Goal: Feedback & Contribution: Contribute content

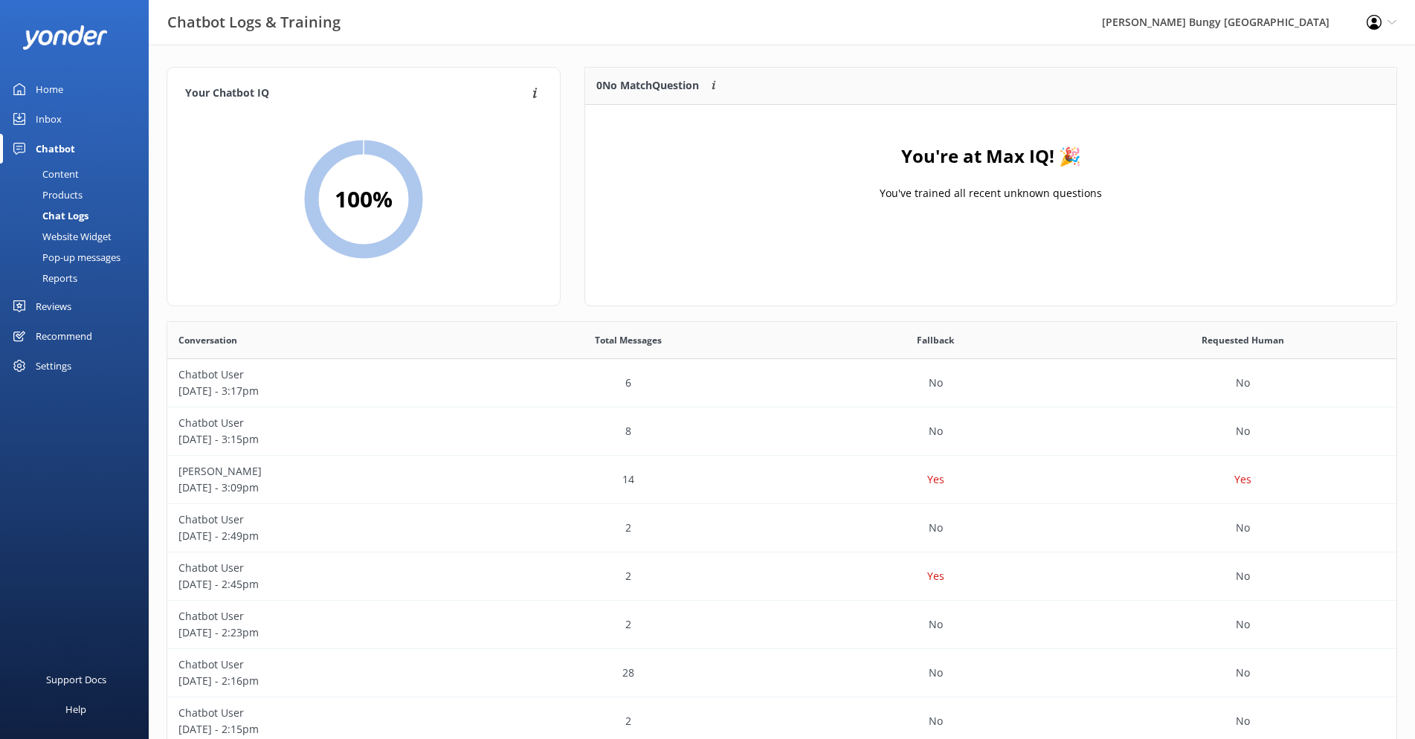
scroll to position [510, 1218]
click at [65, 117] on link "Inbox" at bounding box center [74, 119] width 149 height 30
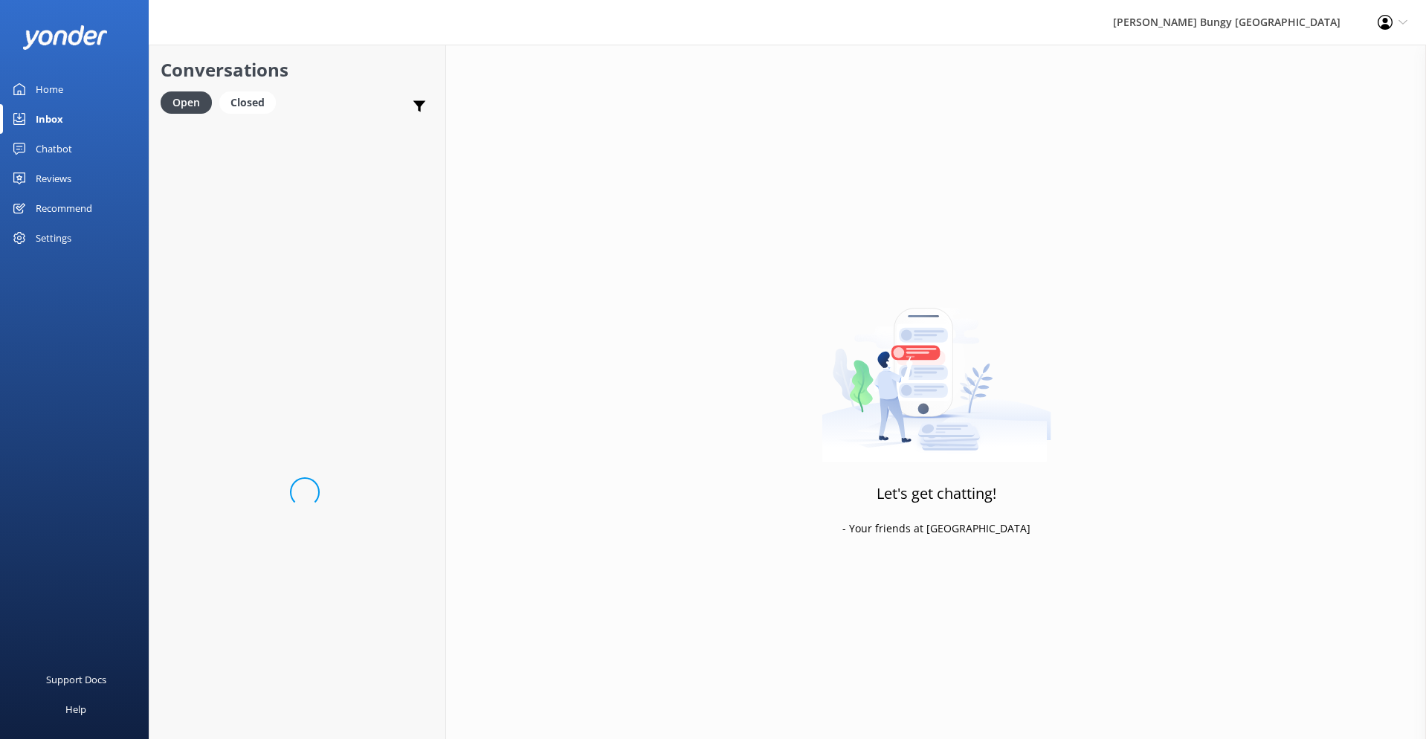
click at [62, 137] on div "Chatbot" at bounding box center [54, 149] width 36 height 30
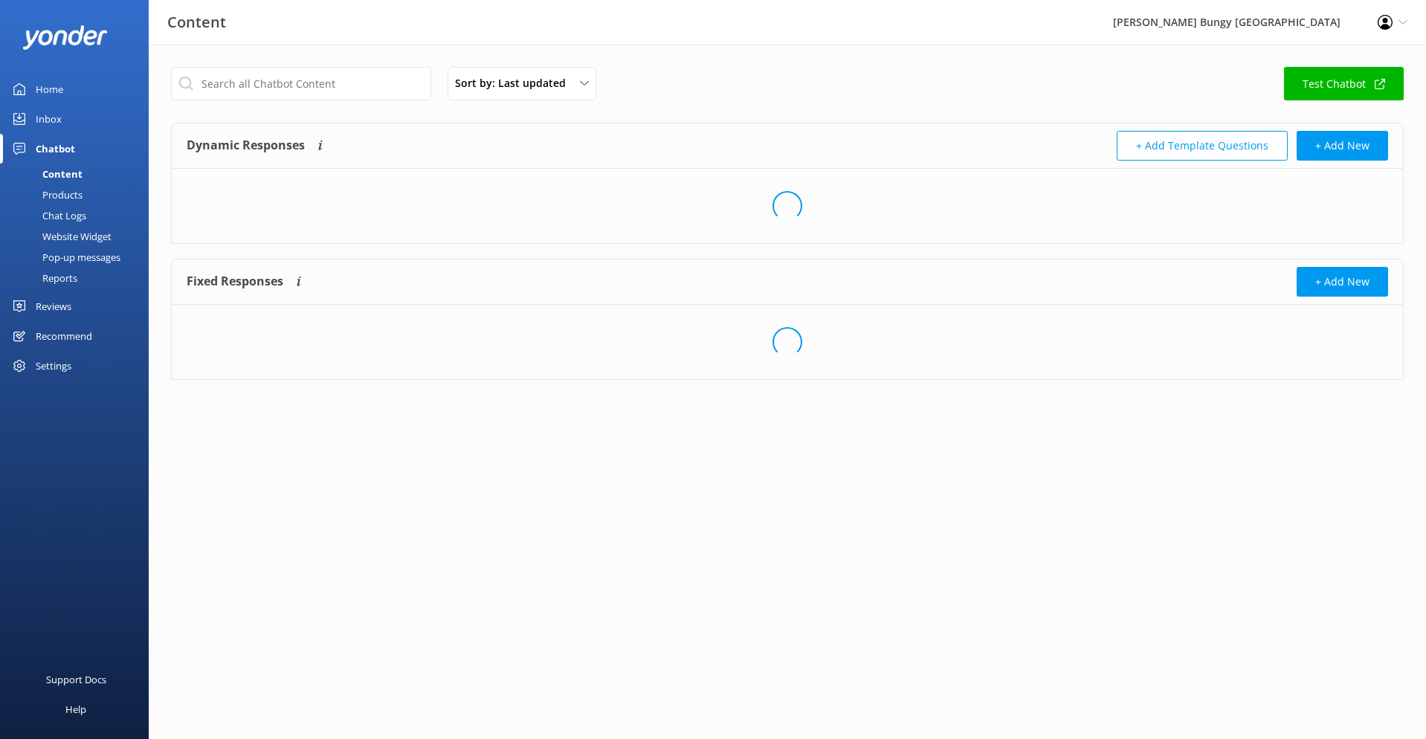
click at [58, 145] on div "Chatbot" at bounding box center [55, 149] width 39 height 30
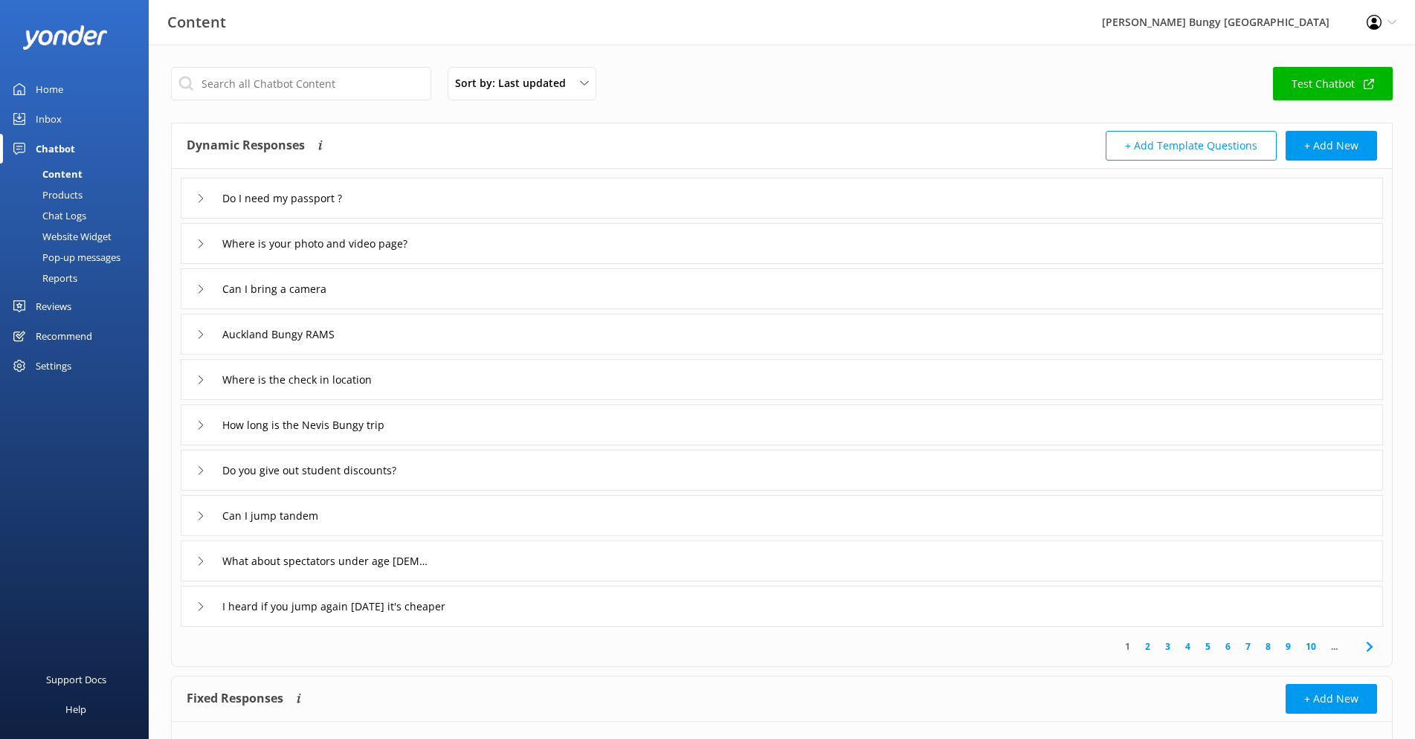
click at [59, 171] on div "Content" at bounding box center [46, 174] width 74 height 21
click at [63, 190] on div "Products" at bounding box center [46, 194] width 74 height 21
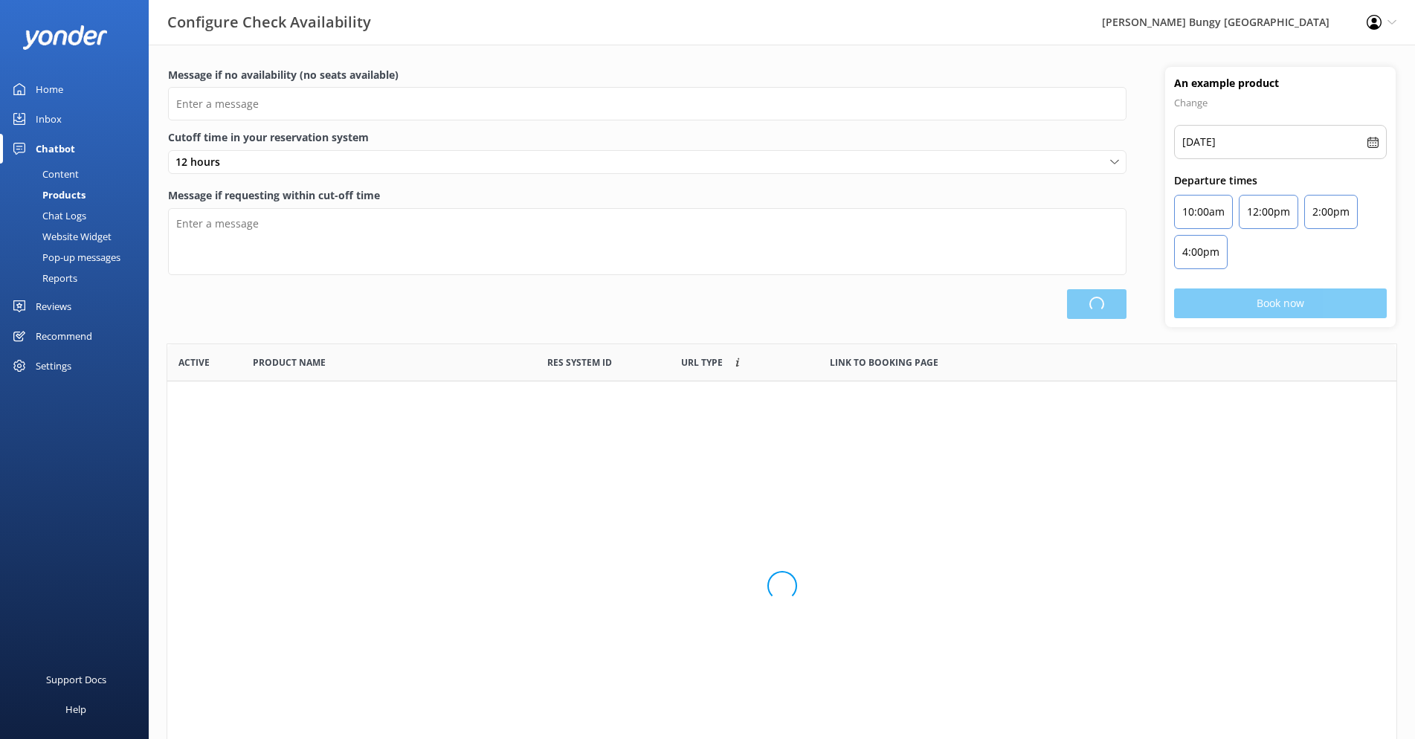
scroll to position [436, 1218]
type input "There are no seats available, please check an alternative day"
type textarea "Our online booking system closes {hours} prior to departure. Please contact us …"
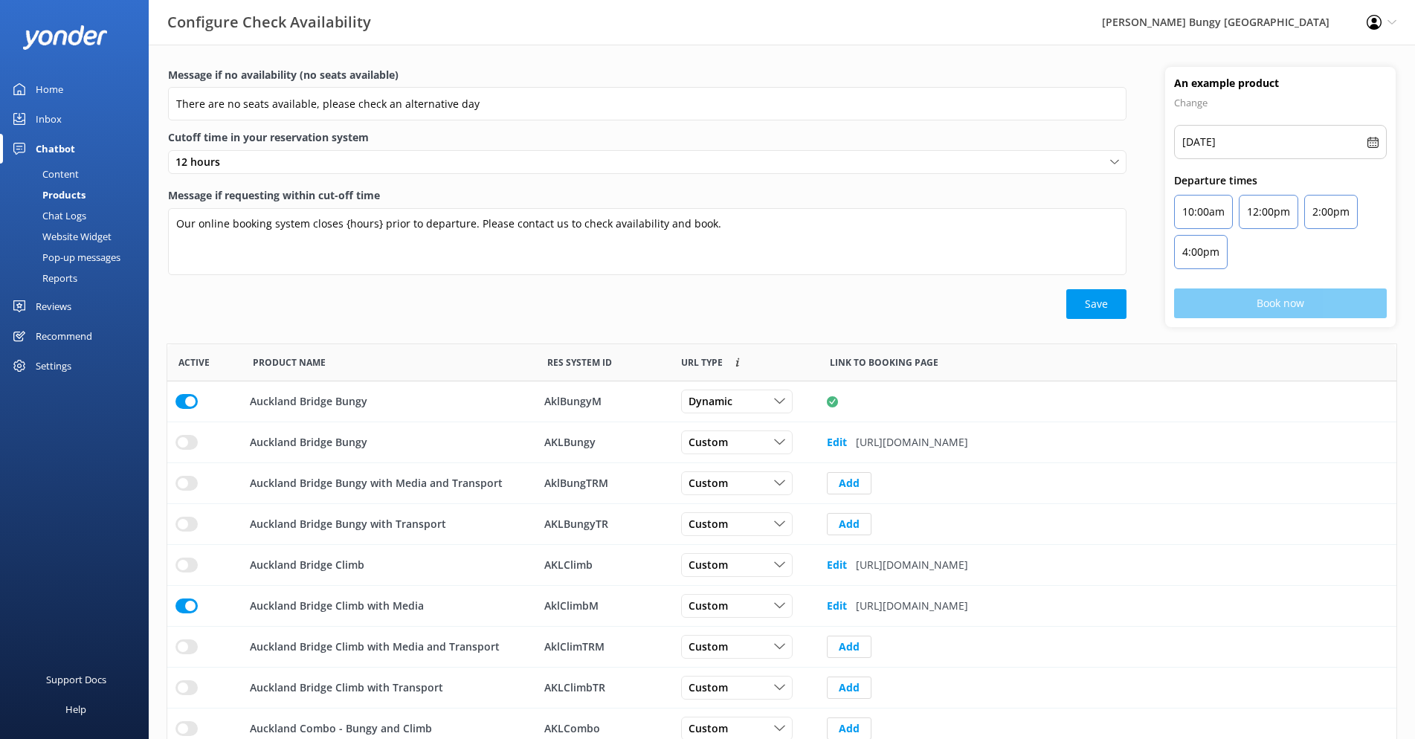
click at [62, 215] on div "Chat Logs" at bounding box center [47, 215] width 77 height 21
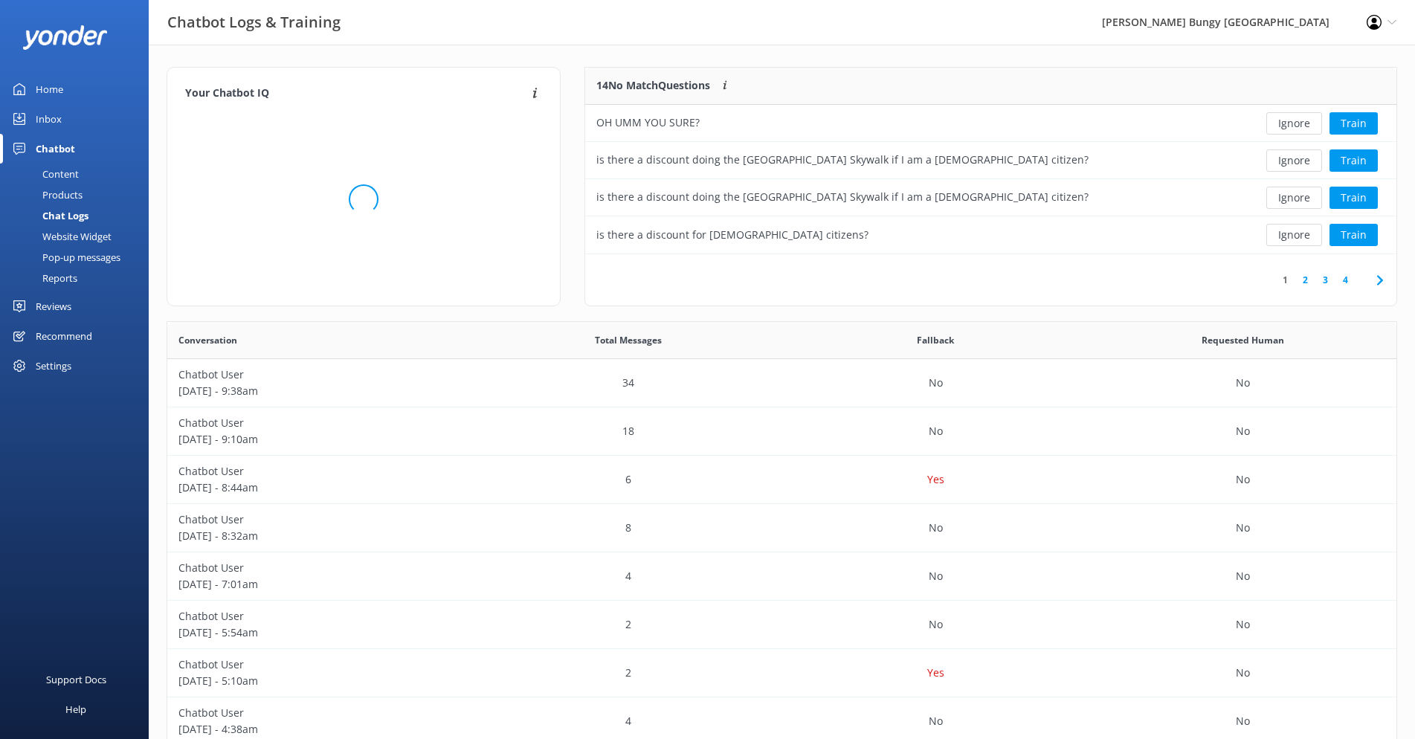
scroll to position [176, 799]
click at [1307, 282] on link "2" at bounding box center [1305, 280] width 20 height 14
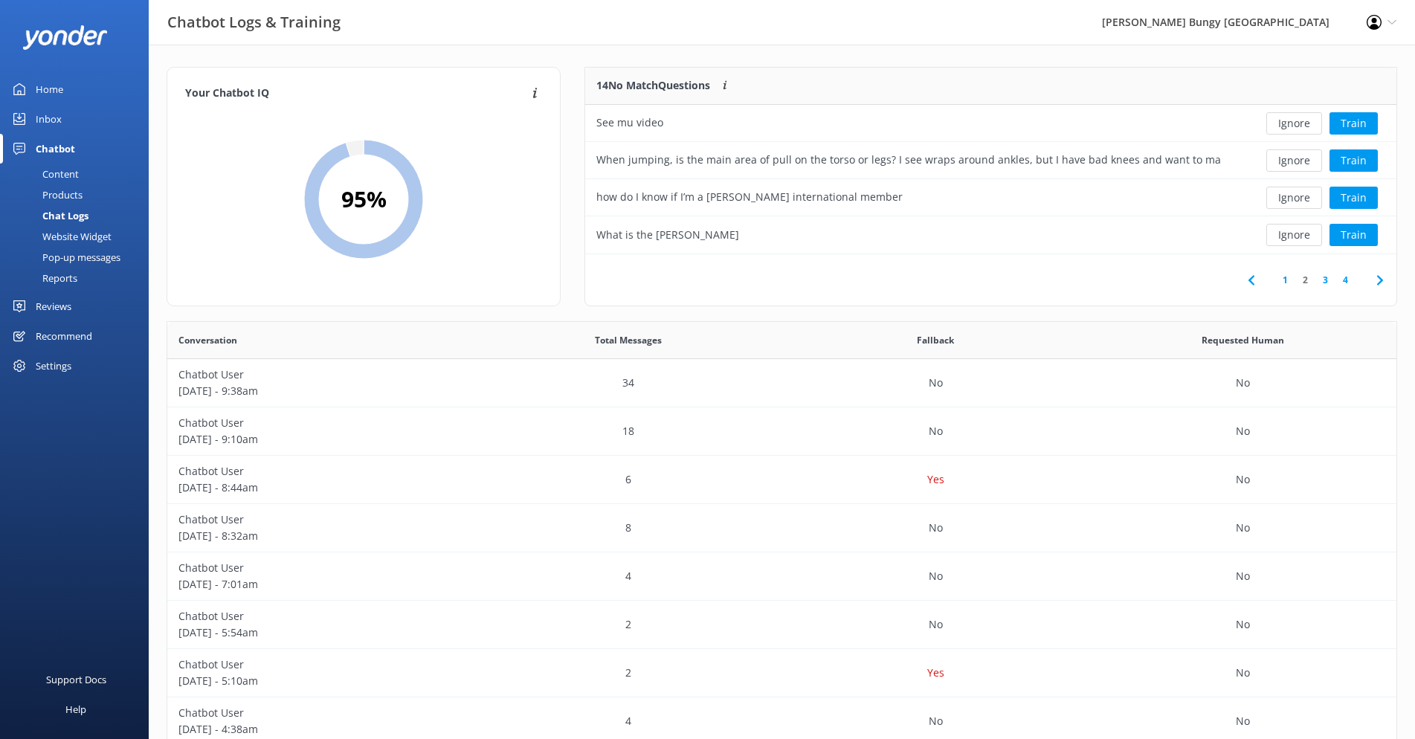
click at [1320, 282] on link "3" at bounding box center [1326, 280] width 20 height 14
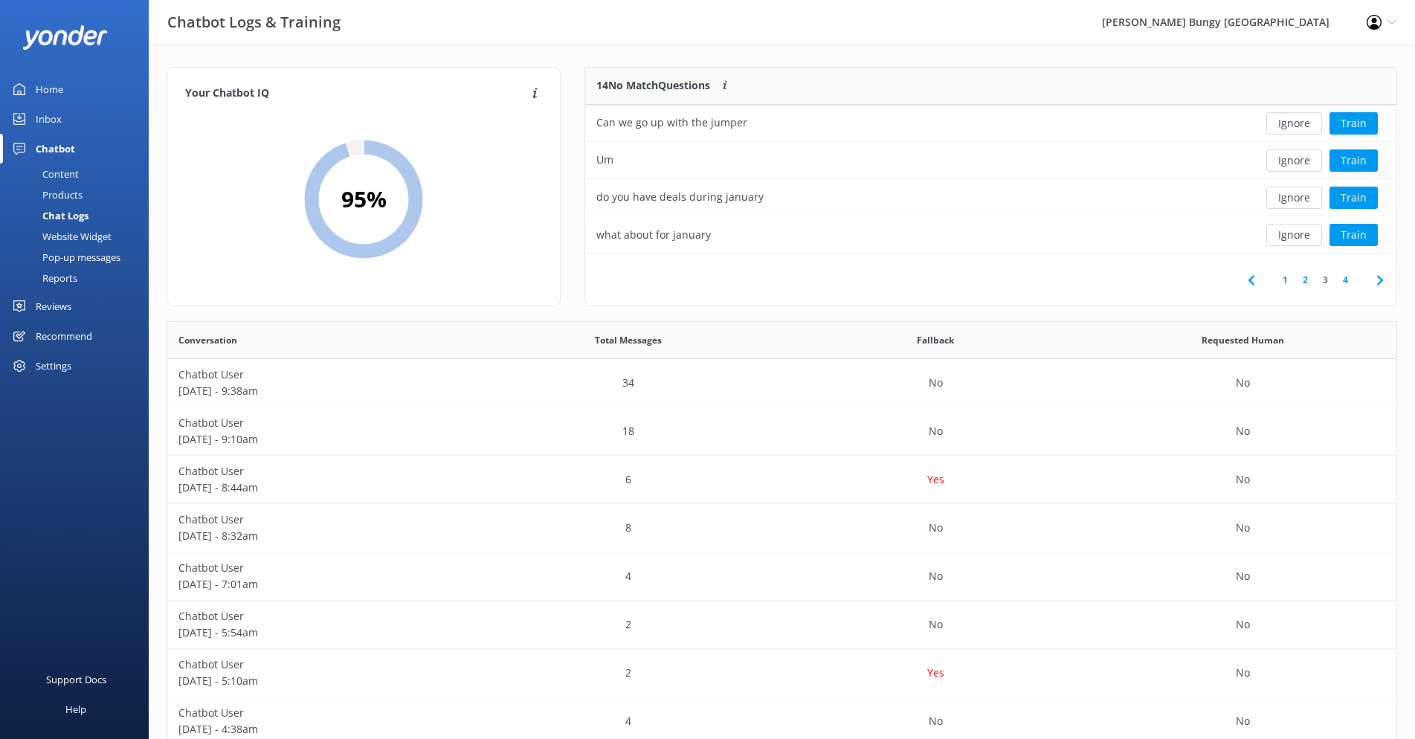
click at [1340, 283] on link "4" at bounding box center [1346, 280] width 20 height 14
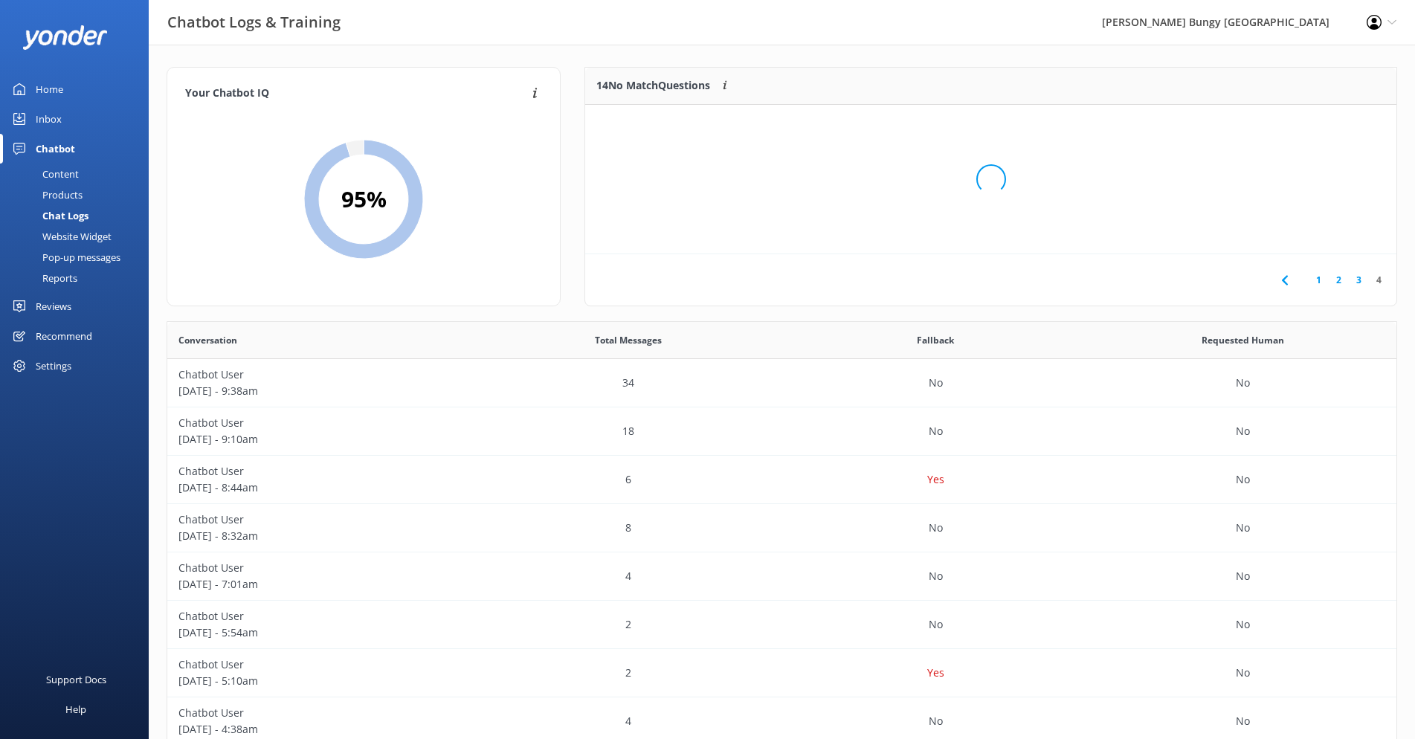
scroll to position [101, 799]
click at [68, 173] on div "Content" at bounding box center [44, 174] width 70 height 21
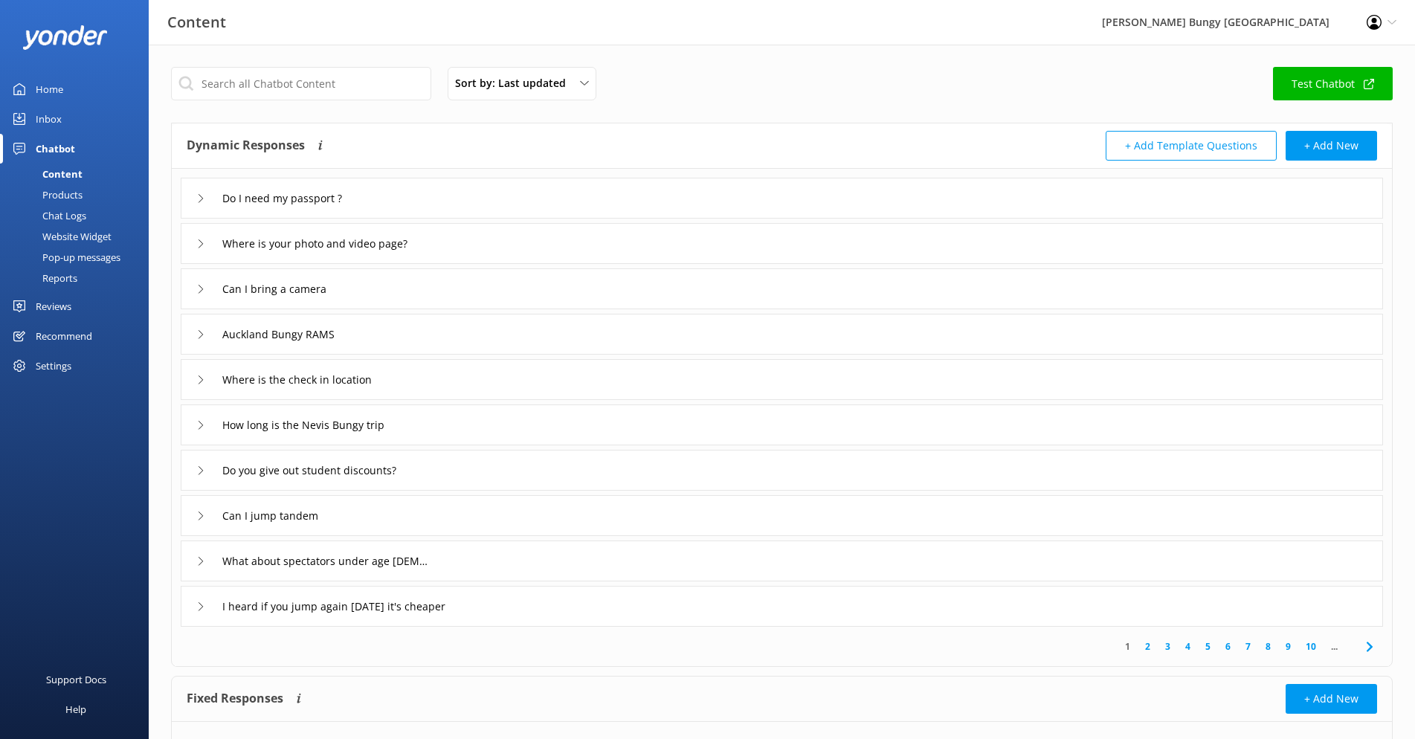
click at [62, 196] on div "Products" at bounding box center [46, 194] width 74 height 21
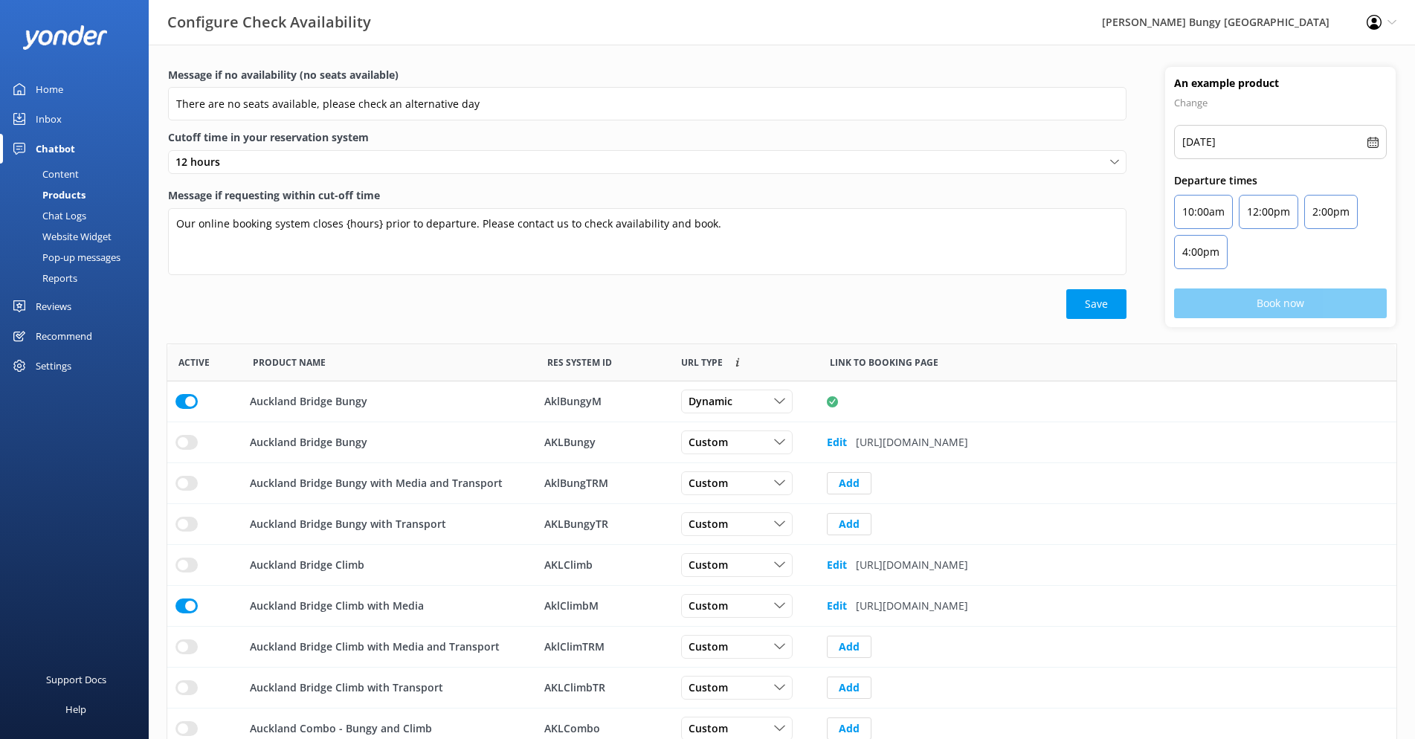
scroll to position [436, 1218]
click at [62, 215] on div "Chat Logs" at bounding box center [47, 215] width 77 height 21
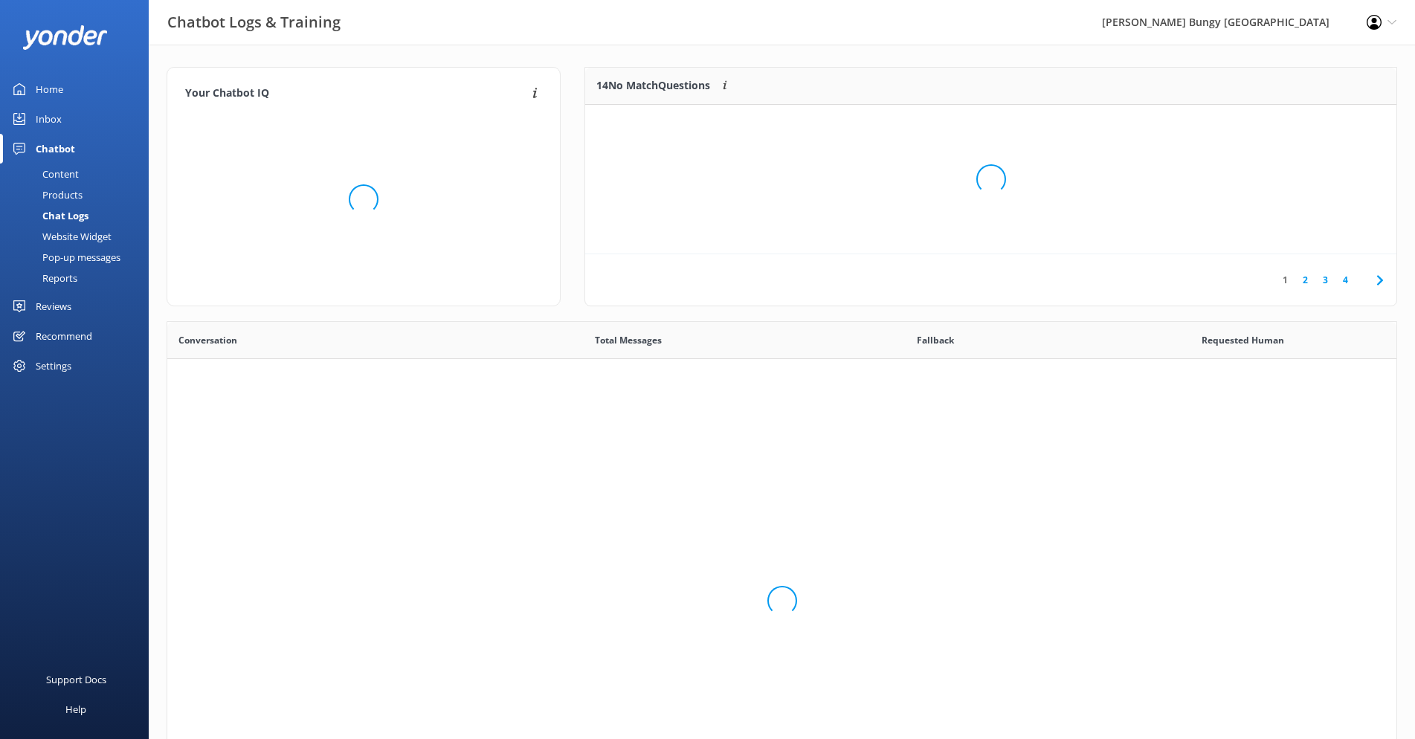
scroll to position [510, 1218]
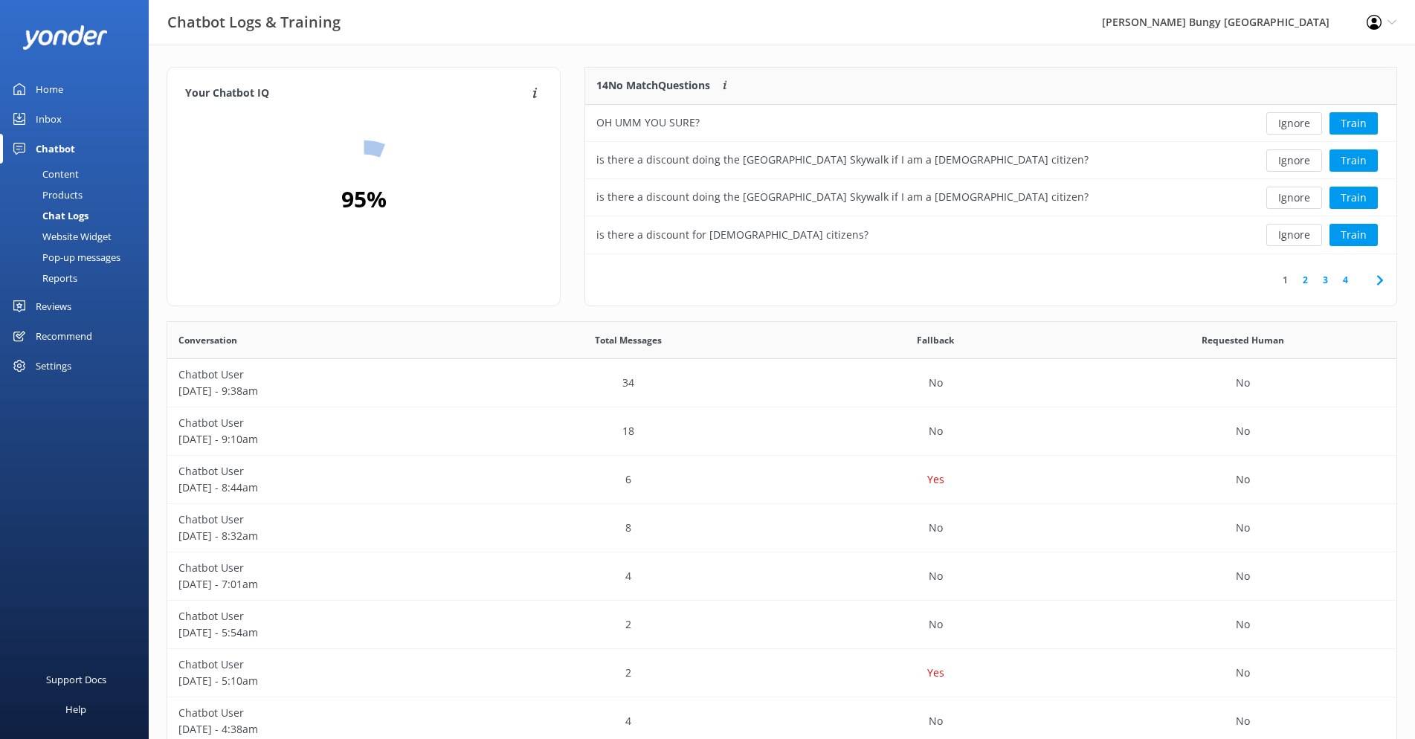
click at [62, 231] on div "Website Widget" at bounding box center [60, 236] width 103 height 21
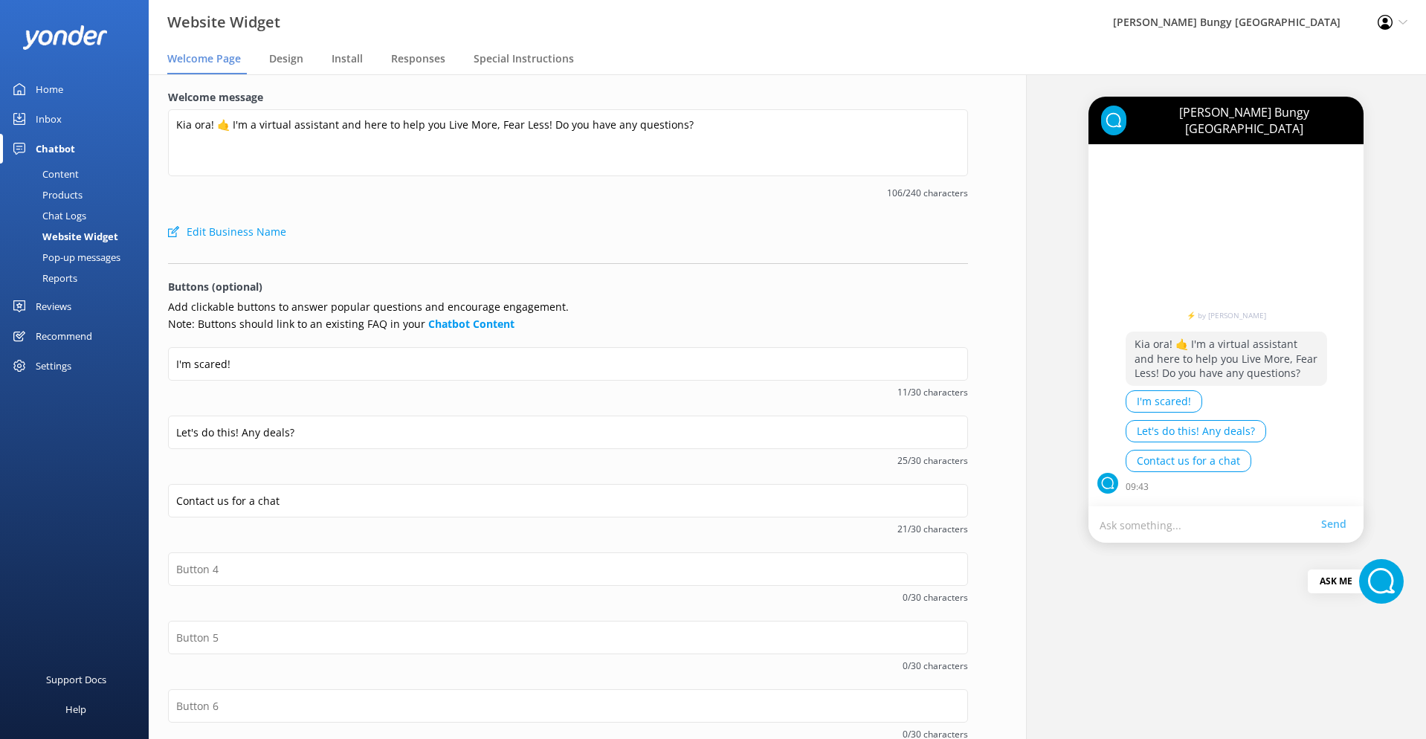
click at [65, 214] on div "Chat Logs" at bounding box center [47, 215] width 77 height 21
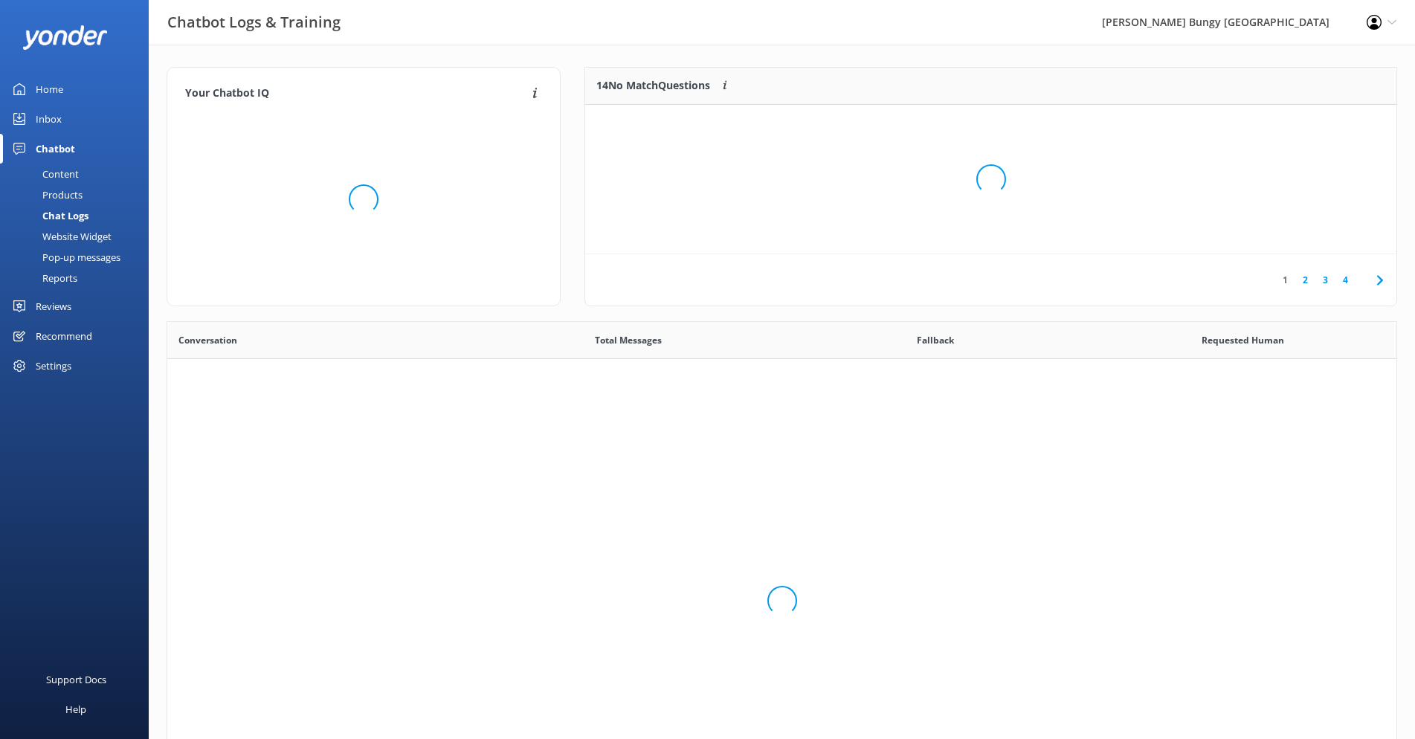
scroll to position [510, 1218]
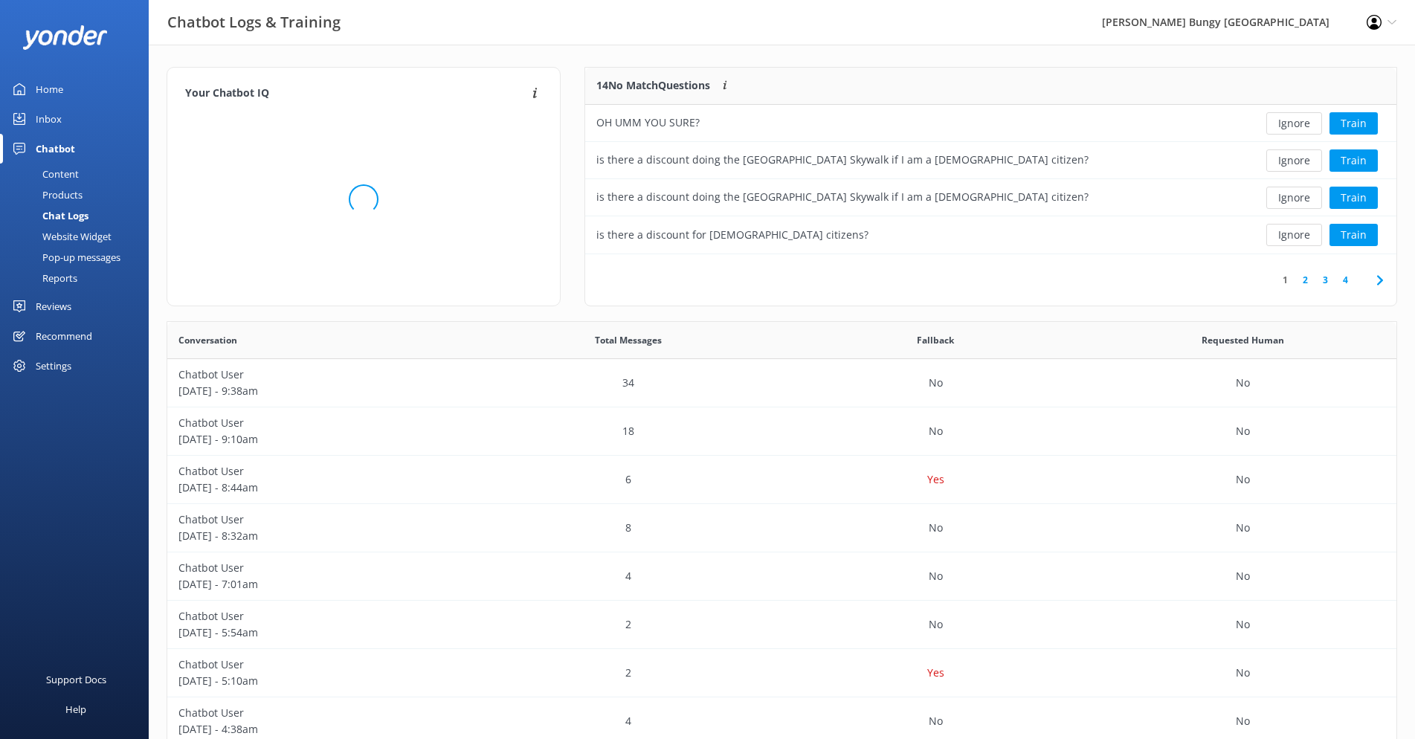
click at [62, 182] on div "Content" at bounding box center [44, 174] width 70 height 21
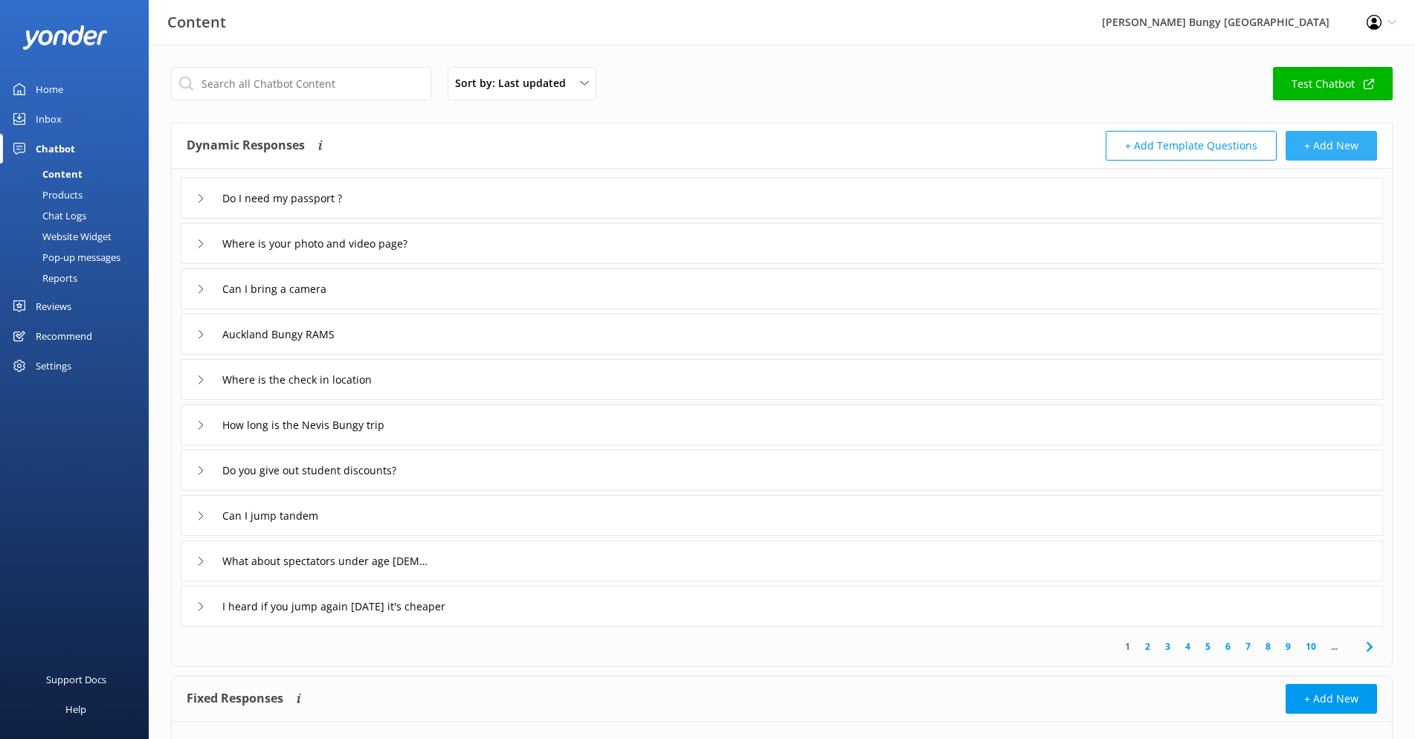
click at [1323, 135] on button "+ Add New" at bounding box center [1331, 146] width 91 height 30
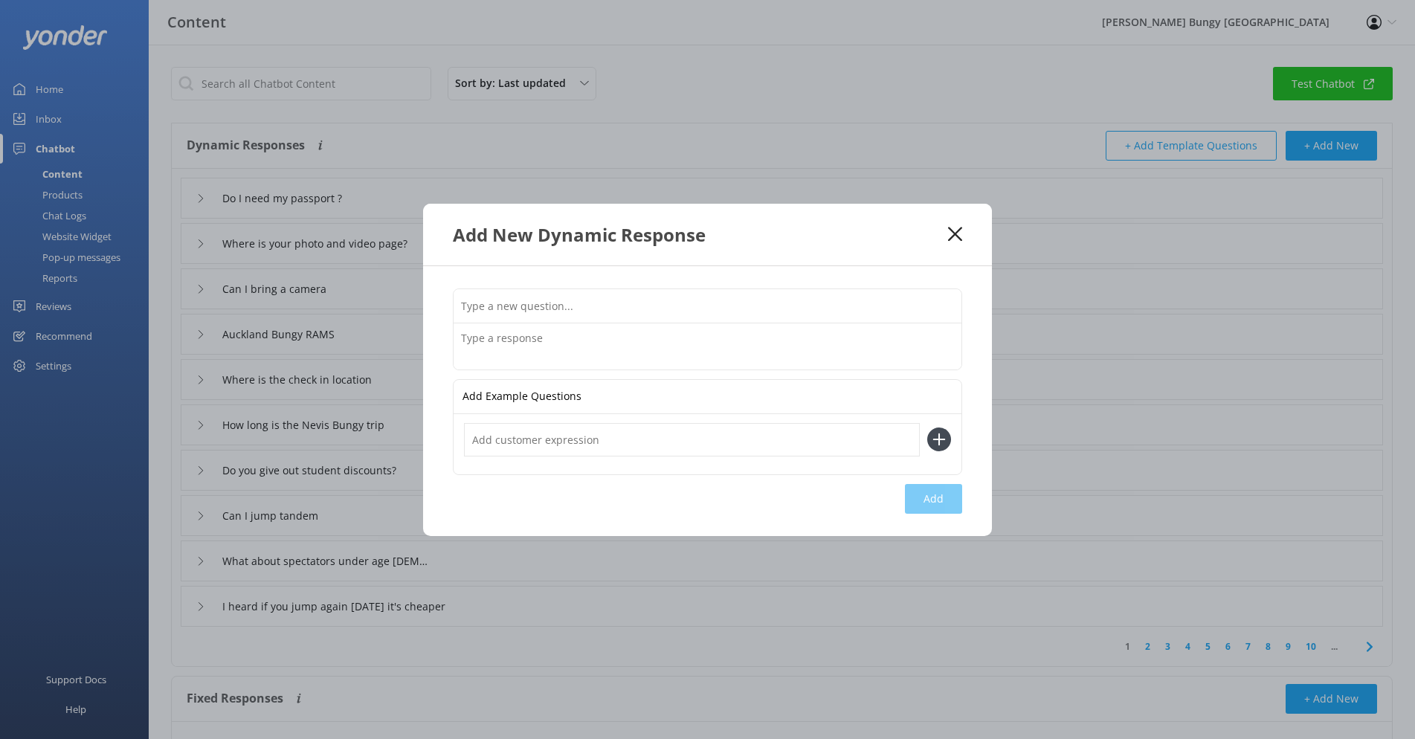
click at [574, 309] on input "text" at bounding box center [708, 305] width 508 height 33
type input "Will my weight be written on my hand"
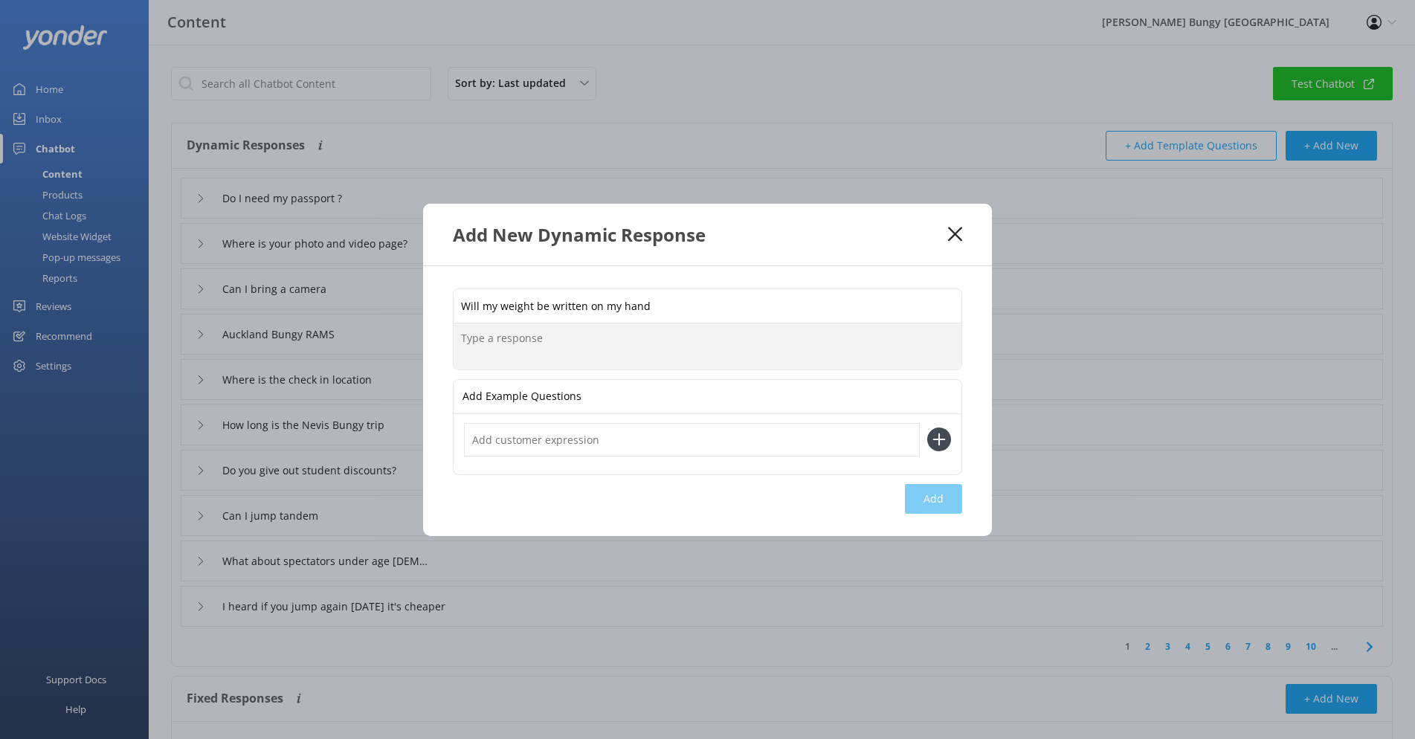
click at [551, 348] on textarea at bounding box center [708, 346] width 508 height 46
click at [631, 339] on textarea "That is correct, we do write weights on jumpers hands" at bounding box center [708, 346] width 508 height 46
click at [596, 339] on textarea "That is correct, we do write weight on jumpers hands" at bounding box center [708, 346] width 508 height 46
click at [764, 337] on textarea "That is correct, we do write the weight on jumpers hands" at bounding box center [708, 346] width 508 height 46
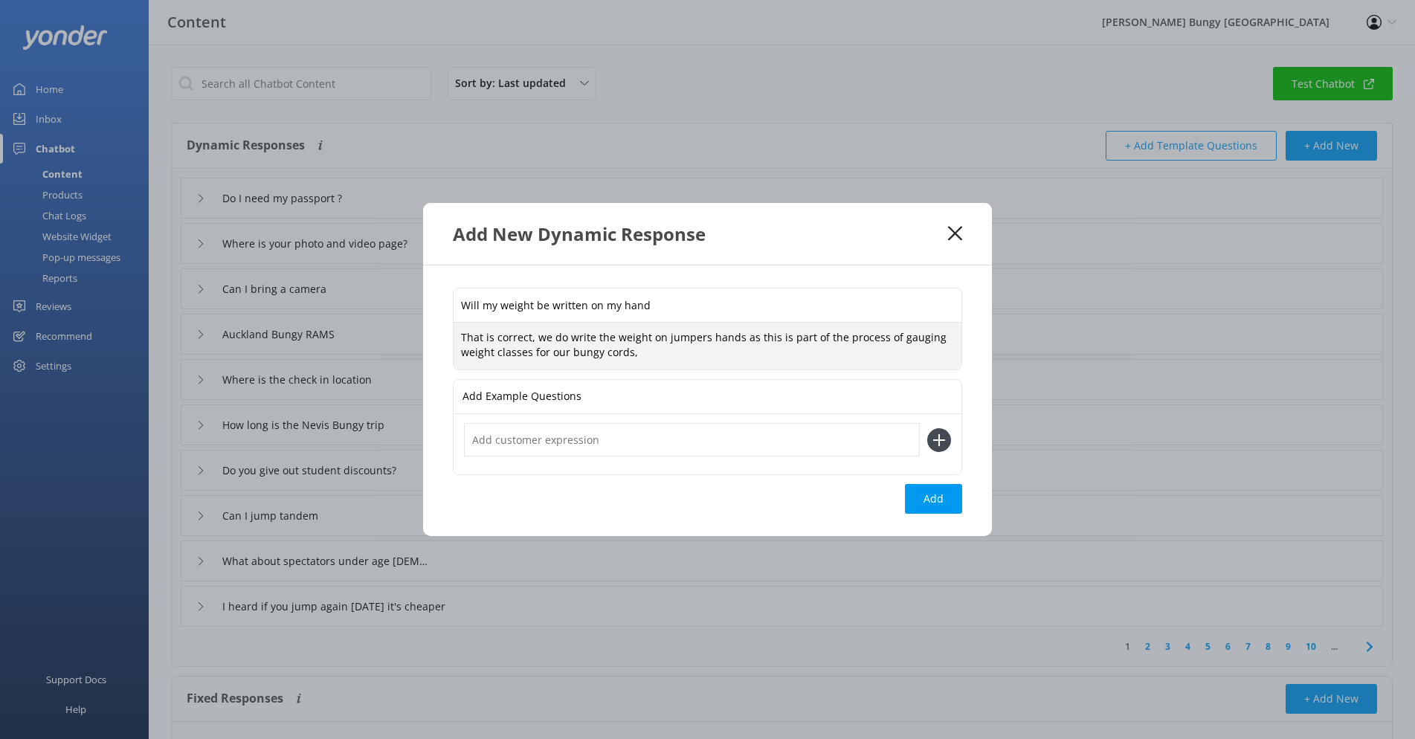
click at [886, 339] on textarea "That is correct, we do write the weight on jumpers hands as this is part of the…" at bounding box center [708, 346] width 508 height 47
drag, startPoint x: 872, startPoint y: 336, endPoint x: 880, endPoint y: 347, distance: 12.8
click at [880, 347] on textarea "That is correct, we do write the weight on jumpers hands as this is part of the…" at bounding box center [708, 346] width 508 height 47
click at [724, 351] on textarea "That is correct, we do write the weight on jumpers hands as this is part of the…" at bounding box center [708, 346] width 508 height 47
drag, startPoint x: 741, startPoint y: 335, endPoint x: 754, endPoint y: 368, distance: 36.0
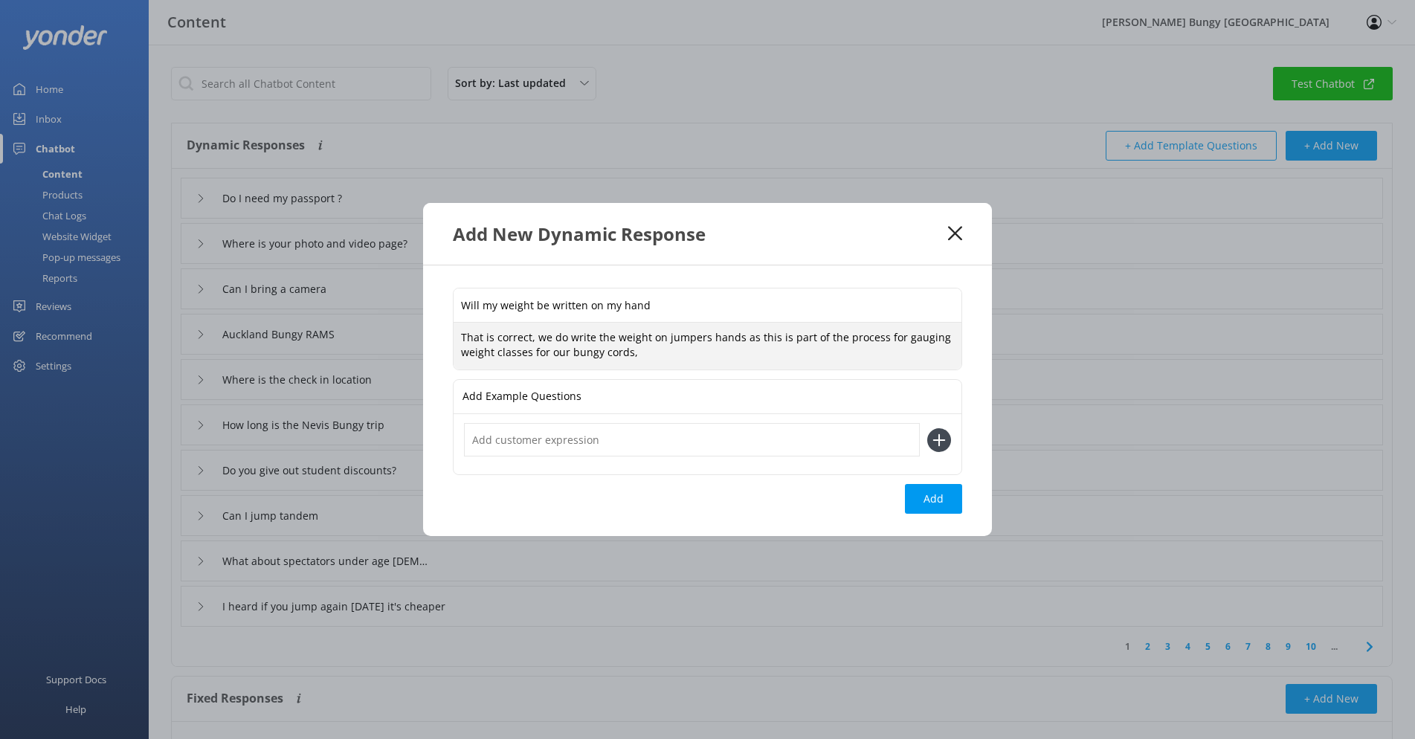
click at [754, 368] on textarea "That is correct, we do write the weight on jumpers hands as this is part of the…" at bounding box center [708, 346] width 508 height 47
type textarea "That is correct, we do write the weight on jumpers hands"
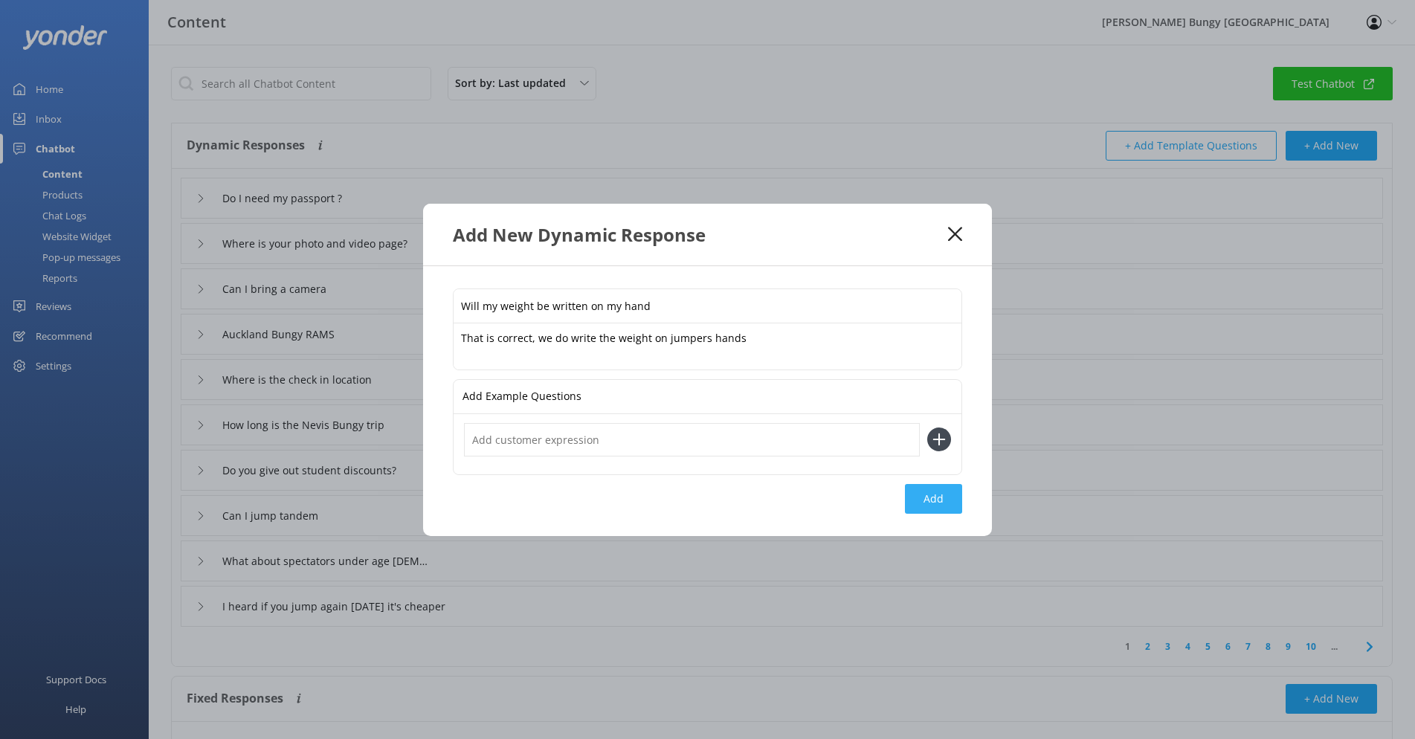
click at [926, 505] on button "Add" at bounding box center [933, 499] width 57 height 30
type input "Will my weight be written on my hand"
type input "Do I need my passport ?"
type input "Where is your photo and video page?"
type input "Can I bring a camera"
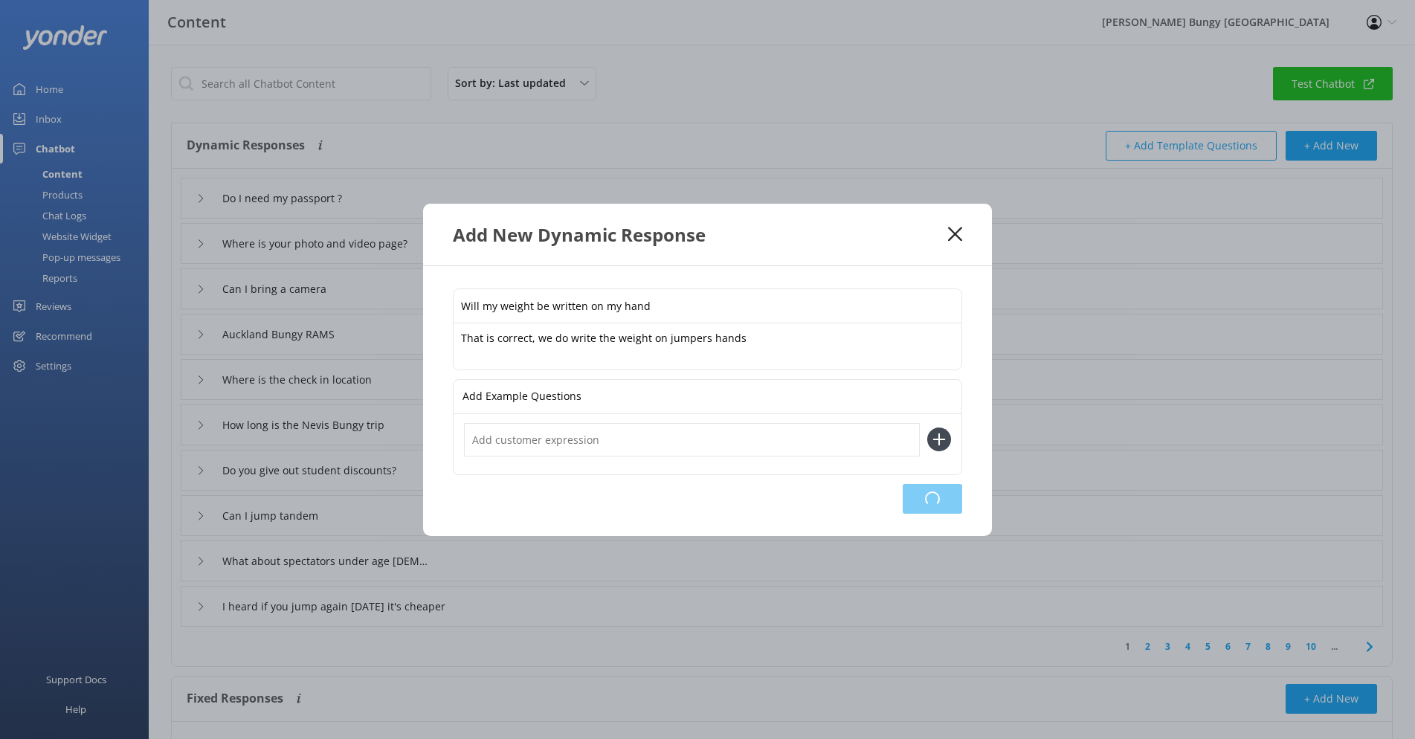
type input "Auckland Bungy RAMS"
type input "Where is the check in location"
type input "How long is the Nevis Bungy trip"
type input "Do you give out student discounts?"
type input "Can I jump tandem"
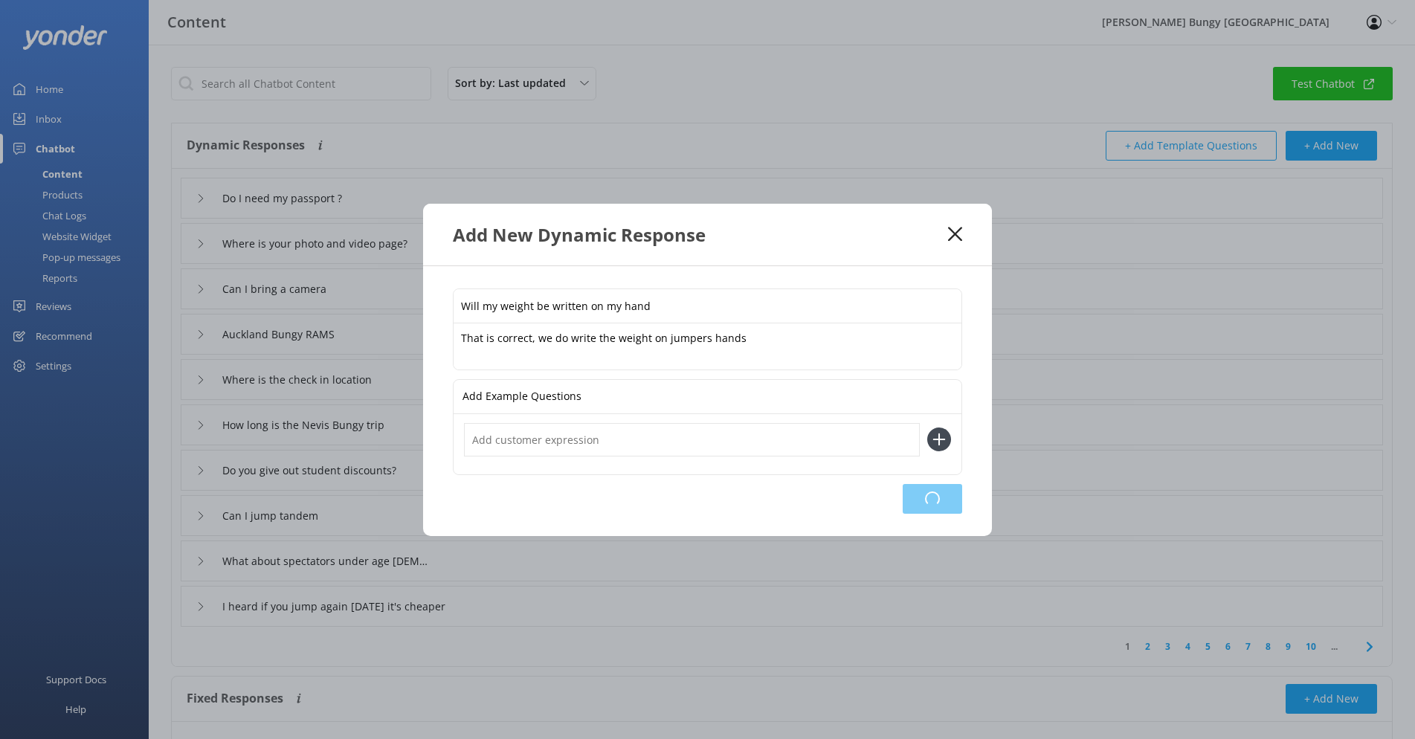
type input "What about spectators under age [DEMOGRAPHIC_DATA]?"
